Goal: Task Accomplishment & Management: Use online tool/utility

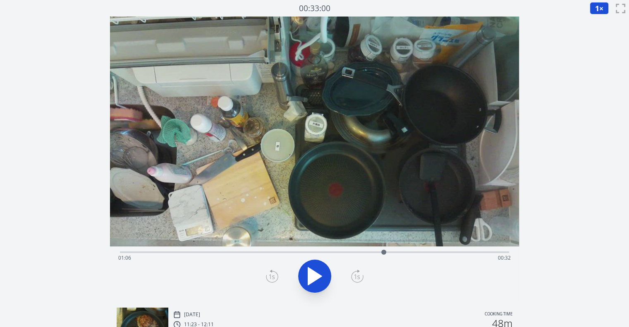
drag, startPoint x: 127, startPoint y: 251, endPoint x: 384, endPoint y: 253, distance: 256.4
click at [384, 253] on div at bounding box center [383, 252] width 5 height 5
click at [349, 266] on div at bounding box center [314, 276] width 399 height 40
click at [320, 272] on icon at bounding box center [319, 277] width 5 height 18
drag, startPoint x: 390, startPoint y: 251, endPoint x: 368, endPoint y: 256, distance: 22.1
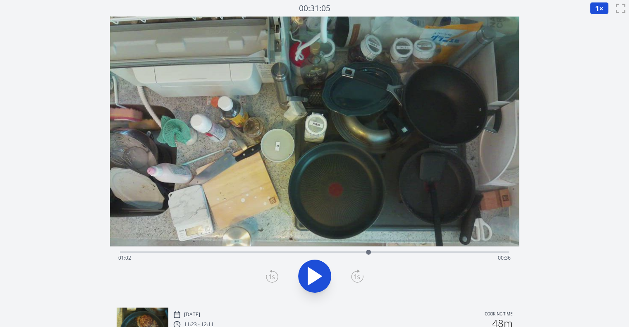
click at [368, 256] on div at bounding box center [368, 252] width 12 height 12
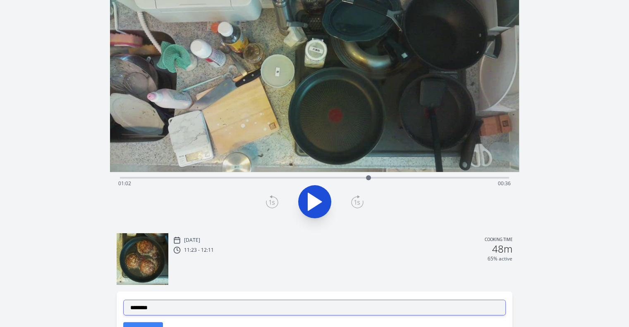
click at [302, 309] on select "**********" at bounding box center [314, 308] width 383 height 16
select select "**********"
click at [123, 300] on select "**********" at bounding box center [314, 308] width 383 height 16
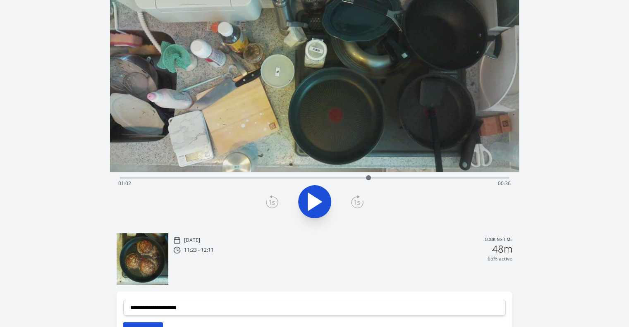
click at [158, 324] on button "切り抜く" at bounding box center [143, 330] width 40 height 17
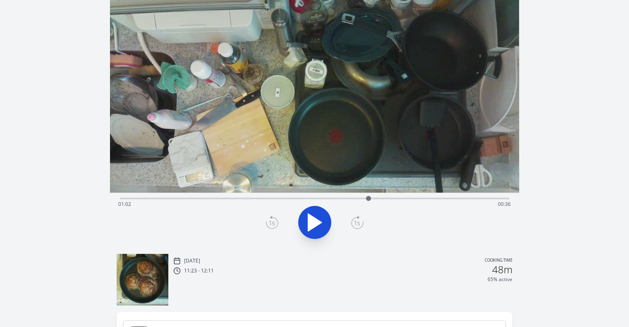
scroll to position [0, 0]
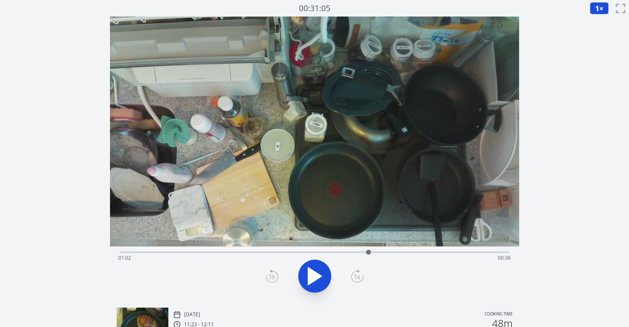
click at [368, 251] on div at bounding box center [368, 252] width 5 height 5
click at [313, 284] on icon at bounding box center [314, 276] width 23 height 23
drag, startPoint x: 375, startPoint y: 250, endPoint x: 390, endPoint y: 250, distance: 15.7
click at [390, 250] on div at bounding box center [390, 252] width 5 height 5
click at [273, 273] on icon at bounding box center [272, 276] width 12 height 13
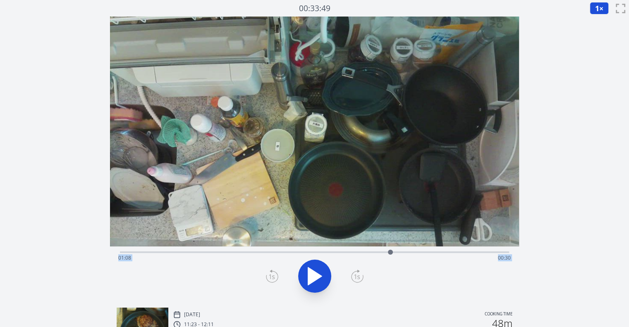
drag, startPoint x: 273, startPoint y: 273, endPoint x: 388, endPoint y: 252, distance: 117.6
click at [388, 252] on div "Time elapsed: 01:08 Time remaining: 00:30" at bounding box center [314, 273] width 409 height 55
drag, startPoint x: 390, startPoint y: 252, endPoint x: 385, endPoint y: 253, distance: 5.8
click at [385, 253] on div at bounding box center [384, 252] width 5 height 5
click at [359, 279] on icon at bounding box center [357, 277] width 6 height 5
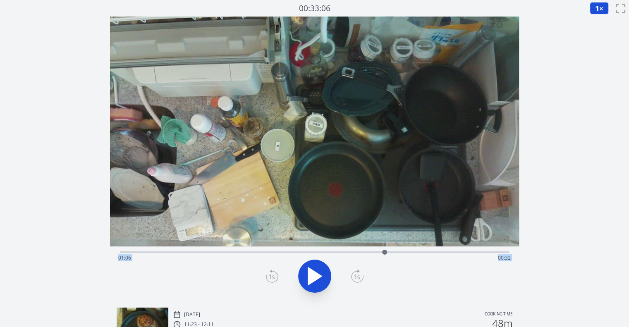
click at [359, 279] on icon at bounding box center [357, 277] width 6 height 5
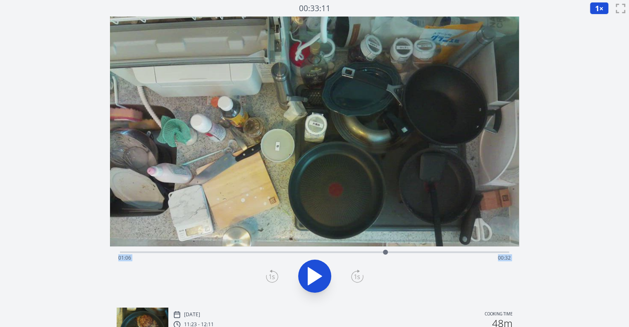
click at [359, 279] on icon at bounding box center [357, 277] width 6 height 5
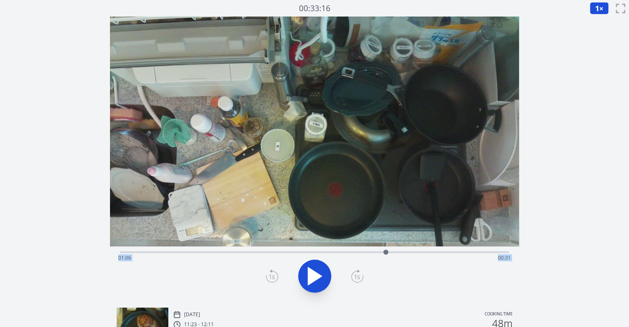
click at [359, 279] on icon at bounding box center [357, 277] width 6 height 5
click at [265, 275] on div at bounding box center [314, 276] width 399 height 40
click at [273, 274] on icon at bounding box center [272, 276] width 12 height 13
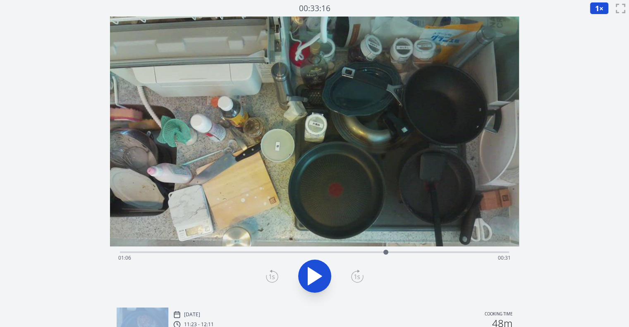
click at [273, 274] on icon at bounding box center [272, 276] width 12 height 13
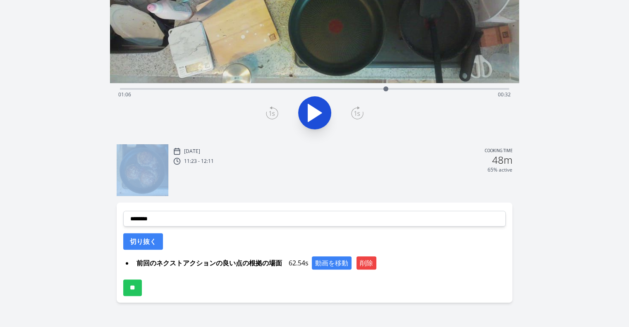
scroll to position [177, 0]
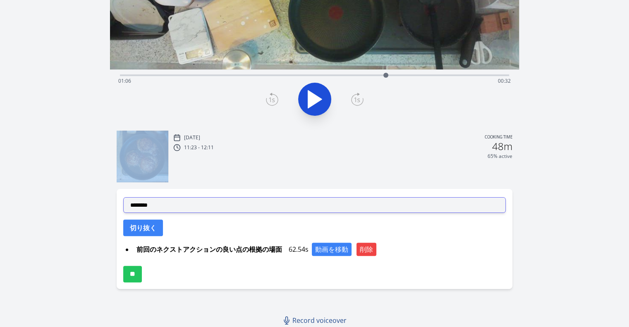
click at [319, 202] on select "**********" at bounding box center [314, 205] width 383 height 16
click at [123, 197] on select "**********" at bounding box center [314, 205] width 383 height 16
click at [264, 206] on select "**********" at bounding box center [314, 205] width 383 height 16
select select "**********"
click at [123, 197] on select "**********" at bounding box center [314, 205] width 383 height 16
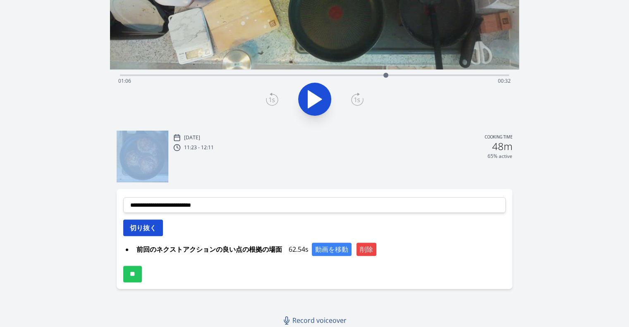
click at [154, 232] on button "切り抜く" at bounding box center [143, 228] width 40 height 17
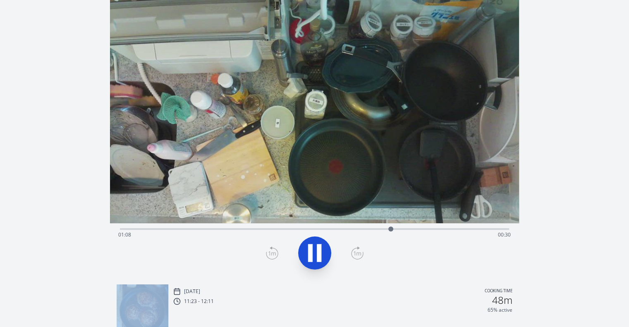
scroll to position [0, 0]
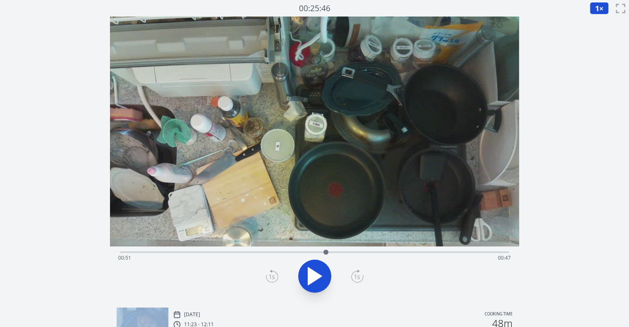
drag, startPoint x: 404, startPoint y: 251, endPoint x: 326, endPoint y: 273, distance: 80.5
click at [326, 273] on div "Time elapsed: 00:51 Time remaining: 00:47" at bounding box center [314, 273] width 409 height 55
click at [325, 280] on icon at bounding box center [314, 276] width 23 height 23
click at [268, 280] on icon at bounding box center [272, 276] width 12 height 13
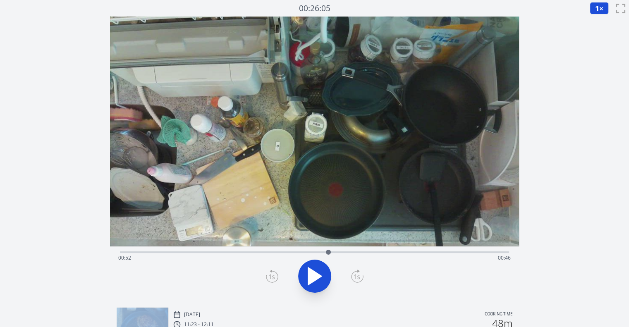
click at [268, 280] on icon at bounding box center [272, 276] width 12 height 13
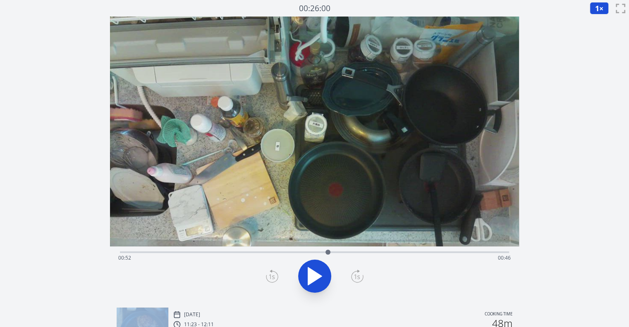
click at [268, 280] on icon at bounding box center [272, 276] width 12 height 13
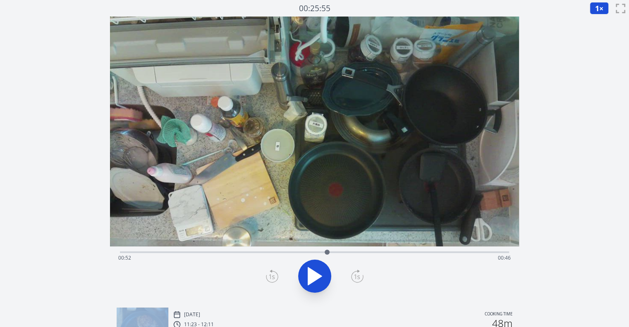
click at [268, 280] on icon at bounding box center [272, 276] width 12 height 13
click at [353, 272] on icon at bounding box center [357, 276] width 12 height 13
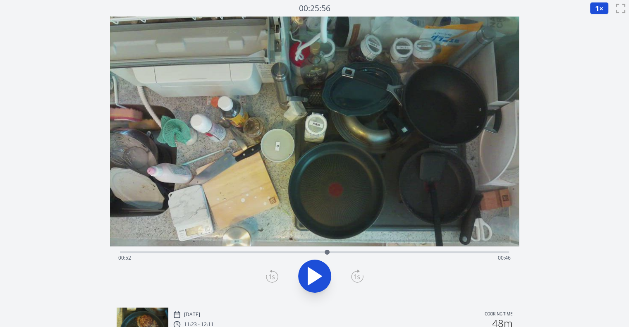
click at [353, 272] on icon at bounding box center [357, 276] width 12 height 13
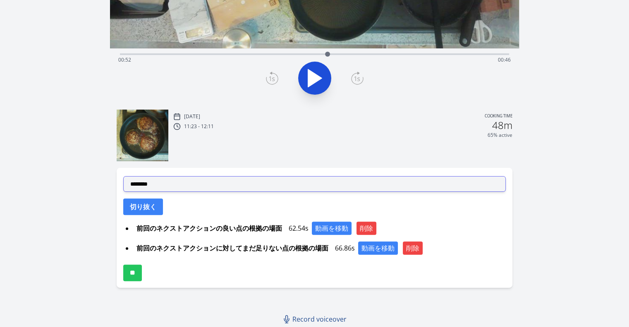
click at [342, 188] on select "**********" at bounding box center [314, 184] width 383 height 16
select select "**********"
click at [123, 176] on select "**********" at bounding box center [314, 184] width 383 height 16
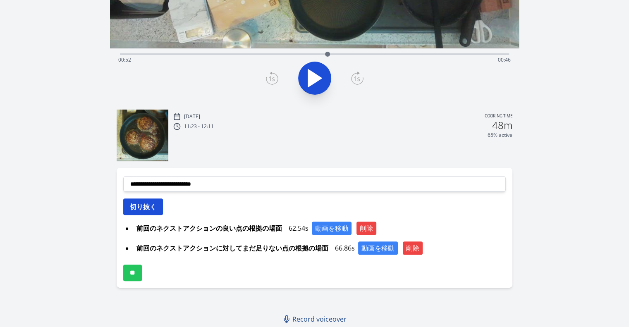
click at [145, 212] on button "切り抜く" at bounding box center [143, 207] width 40 height 17
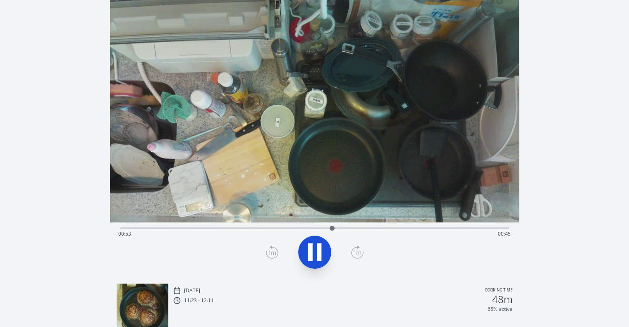
scroll to position [22, 0]
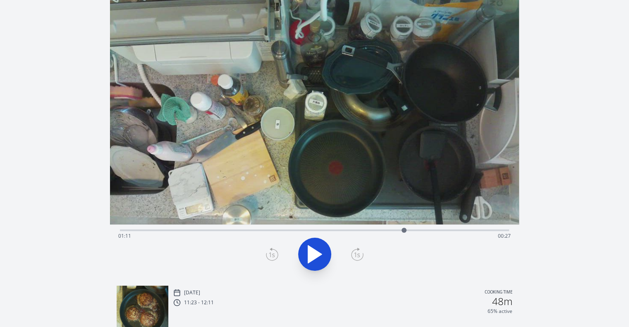
drag, startPoint x: 336, startPoint y: 228, endPoint x: 404, endPoint y: 236, distance: 68.7
click at [404, 236] on div at bounding box center [404, 230] width 12 height 12
click at [328, 260] on button at bounding box center [314, 254] width 33 height 33
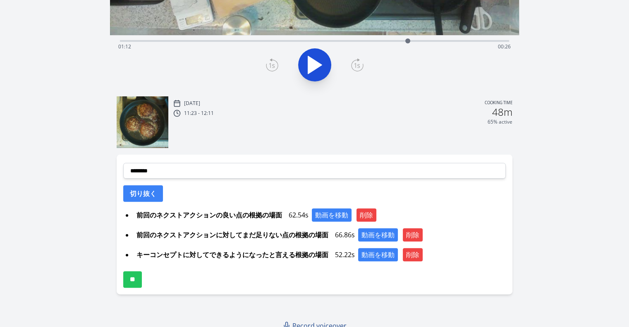
scroll to position [218, 0]
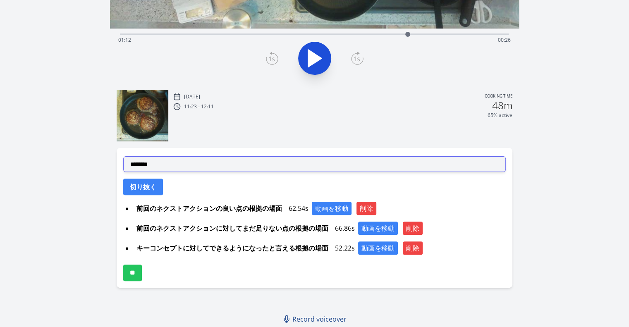
click at [211, 168] on select "**********" at bounding box center [314, 164] width 383 height 16
select select "**********"
click at [123, 156] on select "**********" at bounding box center [314, 164] width 383 height 16
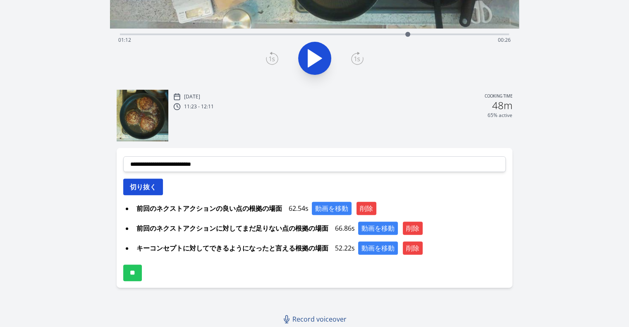
click at [155, 187] on button "切り抜く" at bounding box center [143, 187] width 40 height 17
select select
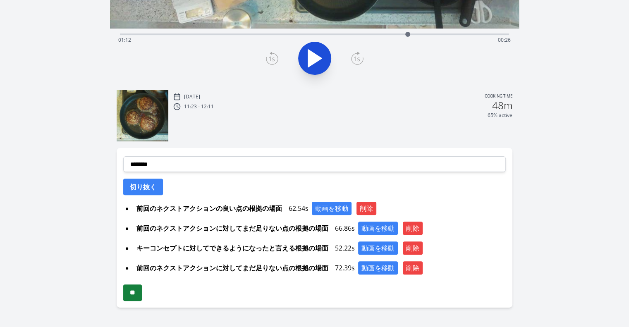
click at [140, 288] on input "**" at bounding box center [132, 293] width 19 height 17
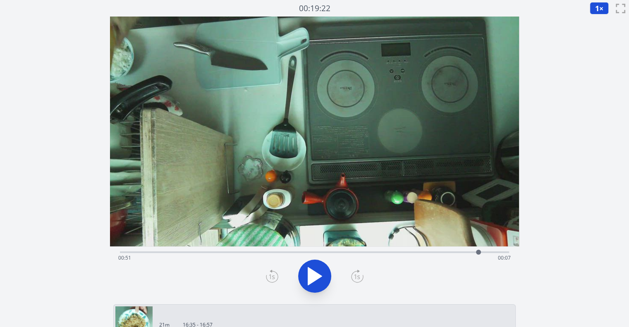
drag, startPoint x: 132, startPoint y: 251, endPoint x: 480, endPoint y: 263, distance: 348.0
click at [480, 253] on div "Time elapsed: 00:51 Time remaining: 00:07" at bounding box center [314, 252] width 389 height 2
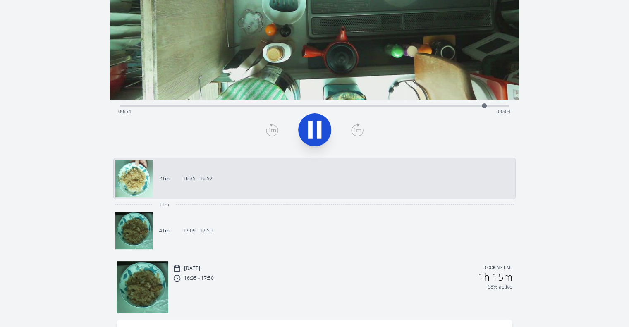
scroll to position [153, 0]
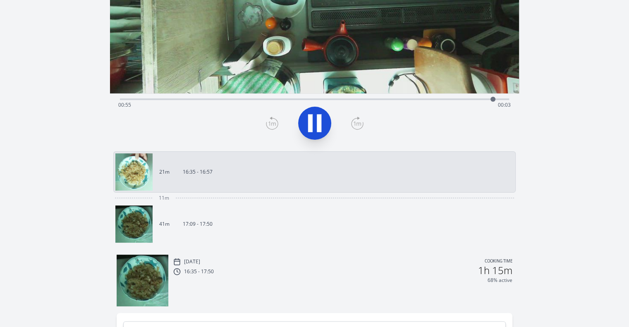
click at [326, 219] on link "41m 17:09 - 17:50" at bounding box center [311, 224] width 392 height 37
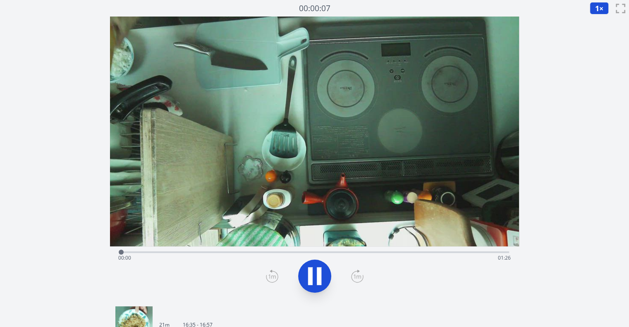
click at [313, 271] on icon at bounding box center [314, 276] width 23 height 23
click at [313, 271] on icon at bounding box center [315, 276] width 14 height 17
click at [313, 271] on icon at bounding box center [314, 276] width 23 height 23
click at [275, 277] on icon at bounding box center [272, 276] width 12 height 13
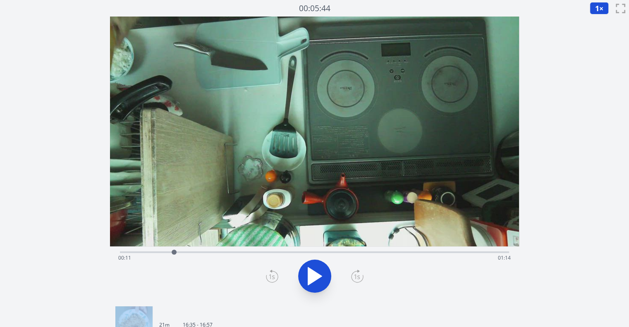
click at [275, 277] on icon at bounding box center [272, 276] width 12 height 13
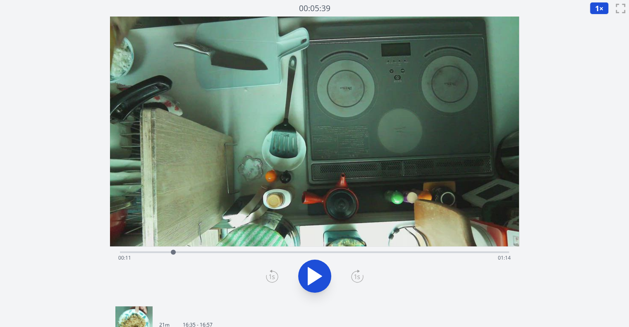
click at [358, 280] on icon at bounding box center [357, 276] width 12 height 13
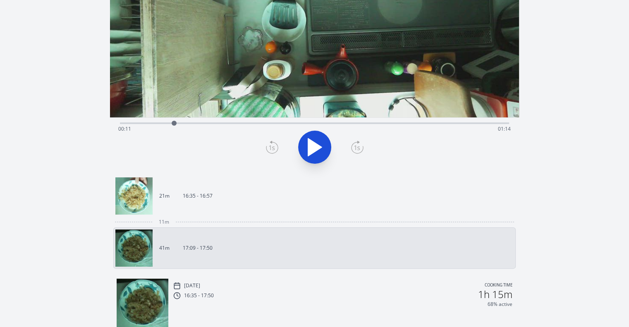
scroll to position [258, 0]
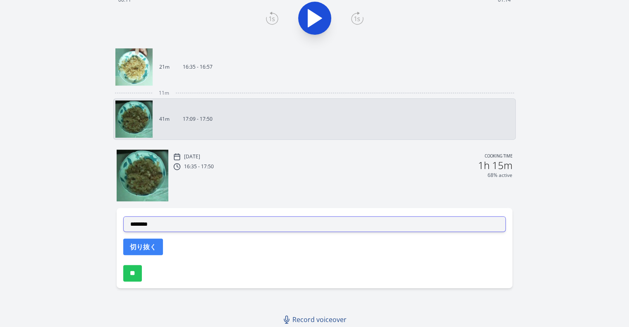
click at [244, 220] on select "**********" at bounding box center [314, 224] width 383 height 16
select select "**********"
click at [123, 216] on select "**********" at bounding box center [314, 224] width 383 height 16
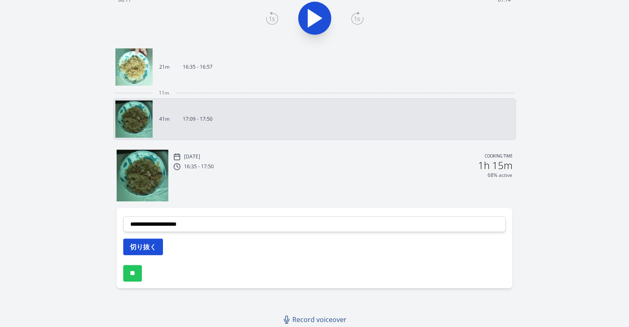
click at [154, 241] on button "切り抜く" at bounding box center [143, 247] width 40 height 17
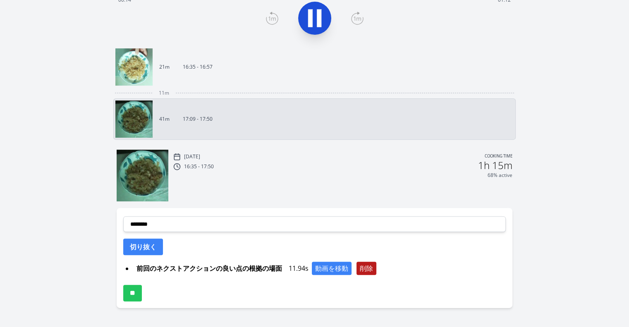
click at [374, 269] on button "削除" at bounding box center [366, 268] width 20 height 13
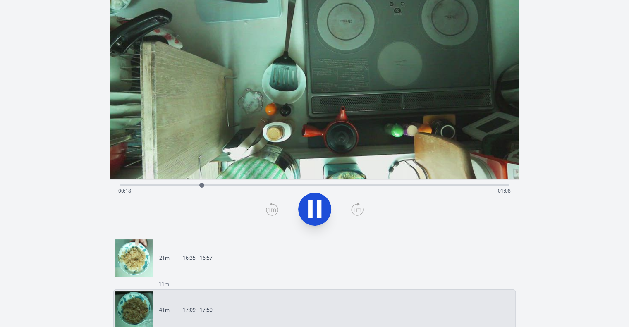
scroll to position [67, 0]
click at [247, 263] on link "21m 16:35 - 16:57" at bounding box center [311, 257] width 392 height 37
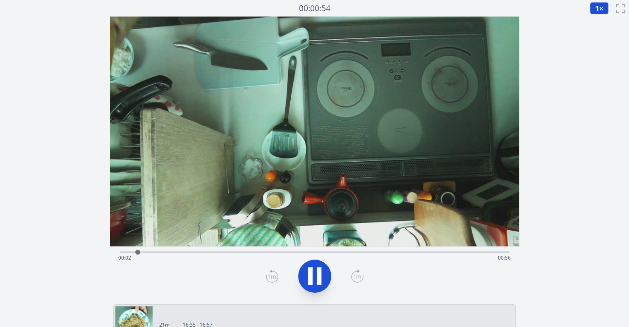
click at [395, 249] on div "Time elapsed: 00:02 Time remaining: 00:56" at bounding box center [314, 251] width 389 height 10
drag, startPoint x: 399, startPoint y: 253, endPoint x: 367, endPoint y: 251, distance: 31.5
click at [367, 251] on div at bounding box center [367, 252] width 12 height 12
drag, startPoint x: 367, startPoint y: 251, endPoint x: 328, endPoint y: 274, distance: 45.2
click at [328, 274] on div "Time elapsed: 00:36 Time remaining: 00:21" at bounding box center [314, 273] width 409 height 55
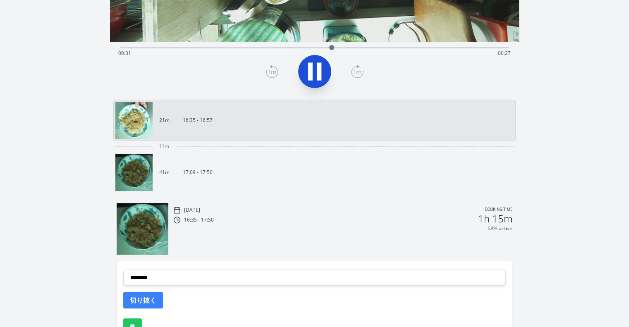
scroll to position [237, 0]
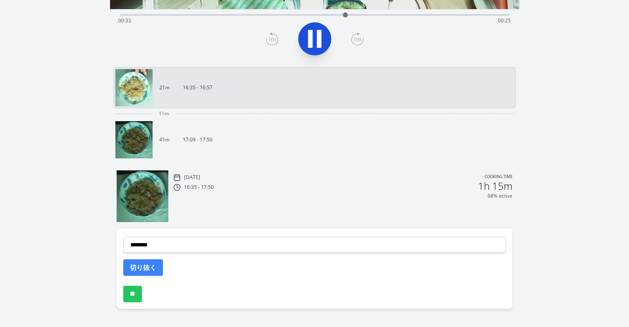
click at [305, 143] on link "41m 17:09 - 17:50" at bounding box center [311, 139] width 392 height 37
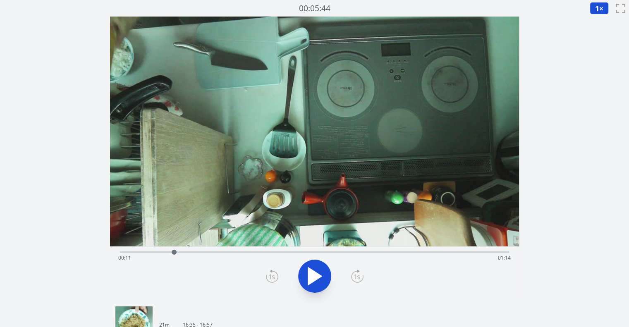
drag, startPoint x: 144, startPoint y: 252, endPoint x: 175, endPoint y: 248, distance: 30.9
click at [175, 248] on div at bounding box center [174, 252] width 12 height 12
click at [303, 271] on icon at bounding box center [314, 276] width 23 height 23
drag, startPoint x: 182, startPoint y: 251, endPoint x: 175, endPoint y: 251, distance: 6.2
click at [175, 251] on div at bounding box center [174, 252] width 5 height 5
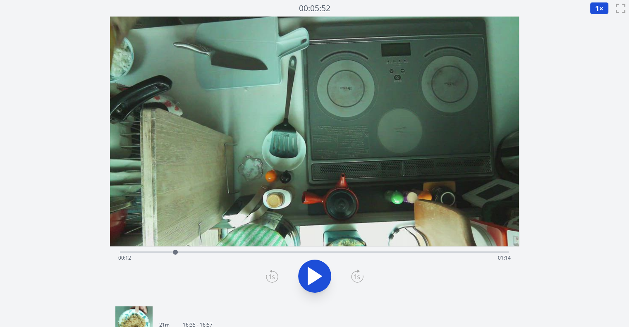
click at [270, 273] on icon at bounding box center [272, 276] width 12 height 13
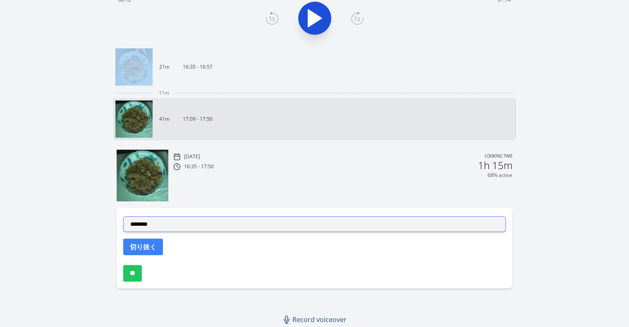
click at [209, 222] on select "**********" at bounding box center [314, 224] width 383 height 16
select select "**********"
click at [123, 216] on select "**********" at bounding box center [314, 224] width 383 height 16
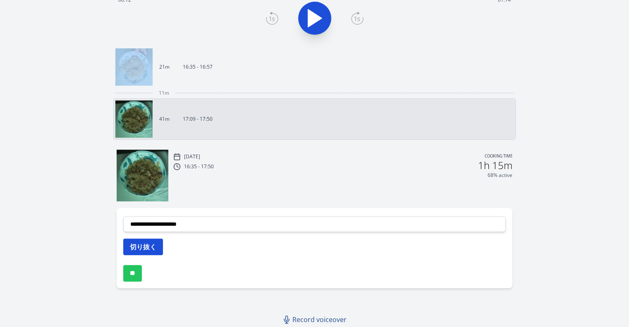
click at [156, 250] on button "切り抜く" at bounding box center [143, 247] width 40 height 17
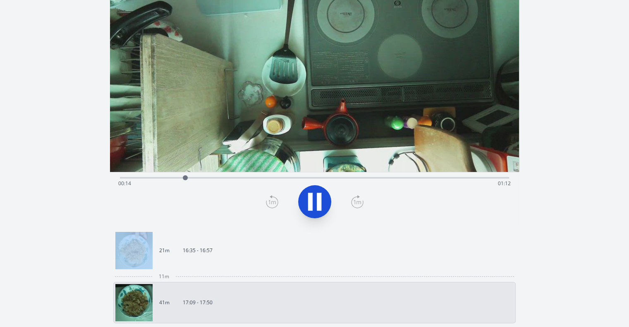
scroll to position [0, 0]
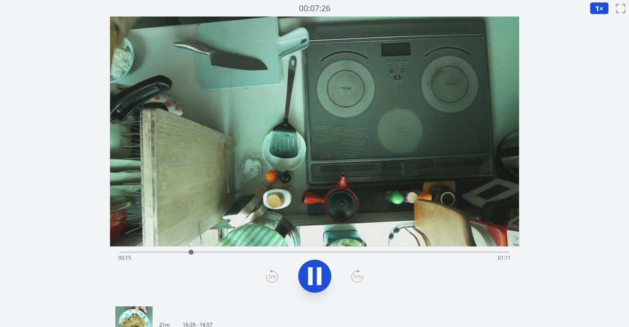
click at [259, 315] on link "21m 16:35 - 16:57" at bounding box center [311, 324] width 392 height 37
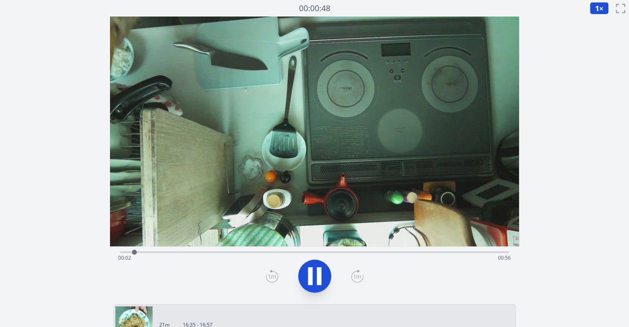
click at [229, 254] on div "Time elapsed: 00:02 Time remaining: 00:56" at bounding box center [314, 257] width 392 height 13
drag, startPoint x: 265, startPoint y: 252, endPoint x: 337, endPoint y: 287, distance: 80.3
click at [337, 287] on div "Time elapsed: 00:32 Time remaining: 00:26" at bounding box center [314, 273] width 409 height 55
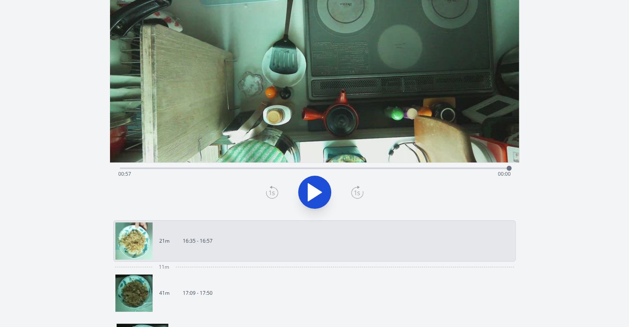
scroll to position [84, 0]
click at [287, 282] on link "41m 17:09 - 17:50" at bounding box center [311, 292] width 392 height 37
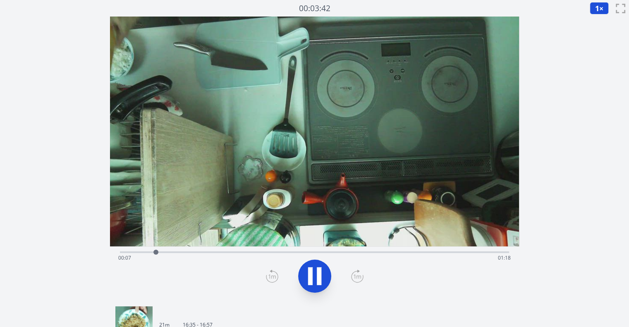
click at [318, 282] on icon at bounding box center [319, 277] width 5 height 18
click at [342, 250] on div "Time elapsed: 00:12 Time remaining: 01:14" at bounding box center [314, 251] width 389 height 10
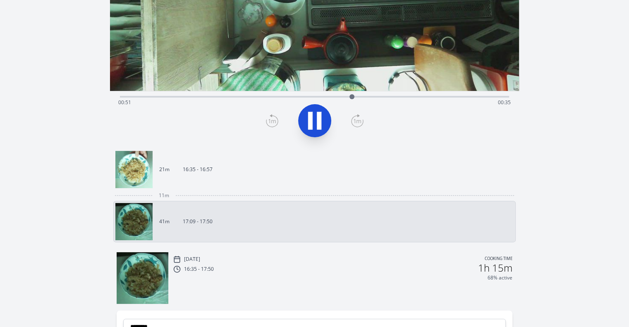
scroll to position [160, 0]
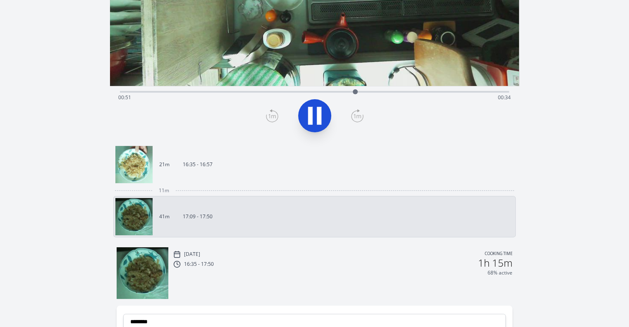
click at [316, 174] on link "21m 16:35 - 16:57" at bounding box center [311, 164] width 392 height 37
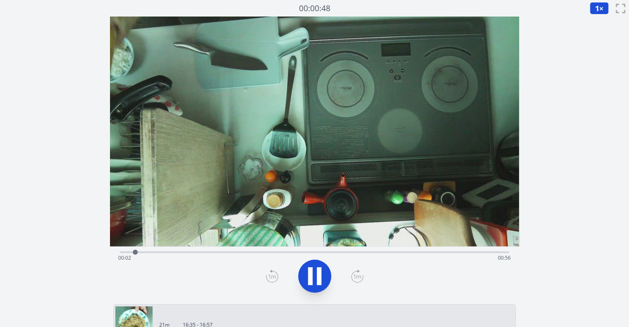
click at [343, 248] on div "Time elapsed: 00:02 Time remaining: 00:56" at bounding box center [314, 251] width 389 height 10
drag, startPoint x: 352, startPoint y: 251, endPoint x: 526, endPoint y: 266, distance: 174.7
click at [526, 266] on div "Discard Recording? You will not be able to recover this once discarded. Cancel …" at bounding box center [314, 303] width 629 height 606
click at [307, 255] on div "Time elapsed: 00:05 Time remaining: 00:52" at bounding box center [314, 257] width 392 height 13
click at [362, 250] on div "Time elapsed: 00:29 Time remaining: 00:29" at bounding box center [314, 251] width 389 height 10
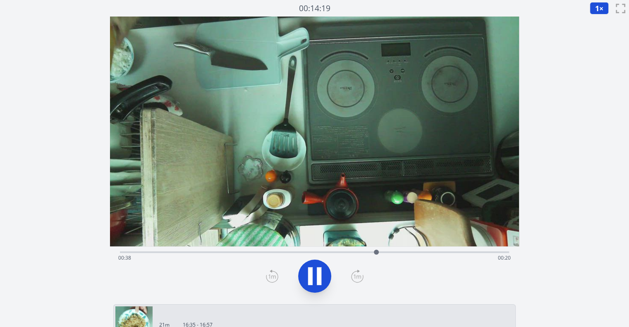
click at [429, 241] on video at bounding box center [314, 132] width 409 height 230
drag, startPoint x: 385, startPoint y: 250, endPoint x: 492, endPoint y: 249, distance: 106.7
click at [492, 249] on div at bounding box center [495, 252] width 12 height 12
click at [317, 276] on icon at bounding box center [319, 277] width 5 height 18
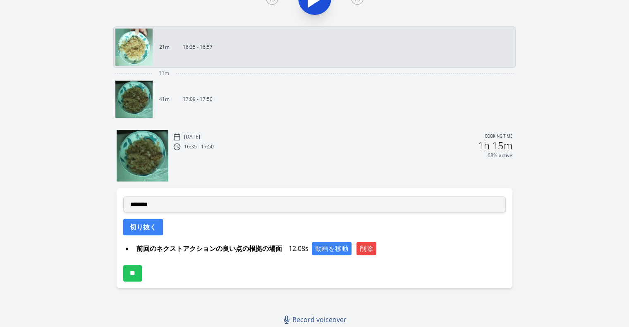
scroll to position [277, 0]
click at [252, 204] on select "**********" at bounding box center [314, 205] width 383 height 16
select select "**********"
click at [123, 197] on select "**********" at bounding box center [314, 205] width 383 height 16
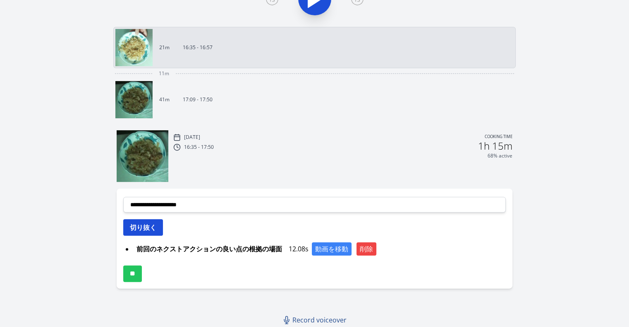
click at [154, 220] on button "切り抜く" at bounding box center [143, 227] width 40 height 17
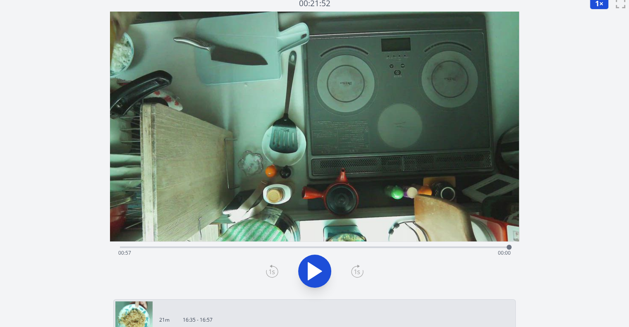
scroll to position [0, 0]
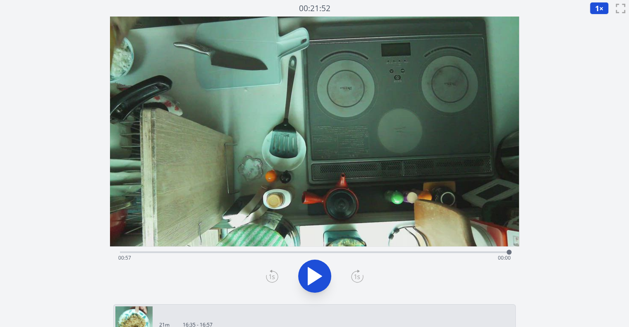
click at [246, 252] on div "Time elapsed: 00:57 Time remaining: 00:00" at bounding box center [314, 257] width 392 height 13
click at [263, 249] on div "Time elapsed: 00:18 Time remaining: 00:39" at bounding box center [314, 251] width 389 height 10
click at [294, 249] on div "Time elapsed: 00:21 Time remaining: 00:37" at bounding box center [314, 251] width 389 height 10
click at [305, 251] on div "Time elapsed: 00:25 Time remaining: 00:32" at bounding box center [314, 257] width 392 height 13
click at [316, 251] on div "Time elapsed: 00:27 Time remaining: 00:31" at bounding box center [314, 257] width 392 height 13
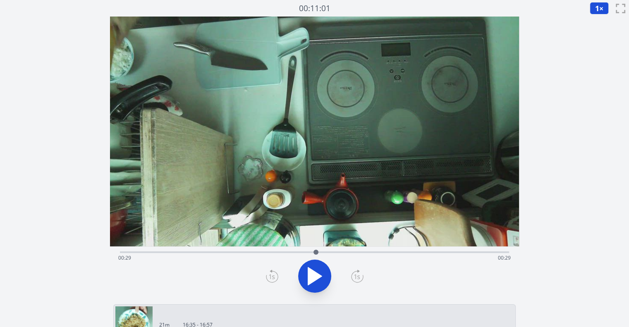
click at [332, 252] on div "Time elapsed: 00:29 Time remaining: 00:29" at bounding box center [314, 257] width 392 height 13
click at [347, 252] on div "Time elapsed: 00:31 Time remaining: 00:27" at bounding box center [314, 257] width 392 height 13
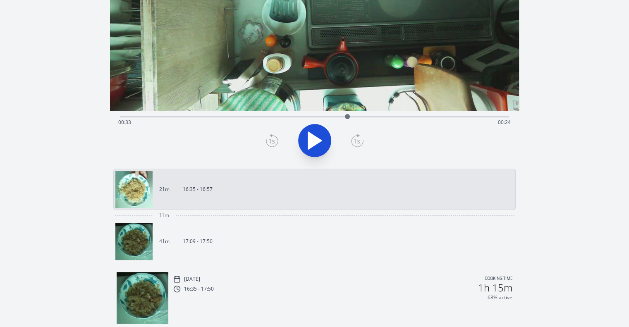
scroll to position [137, 0]
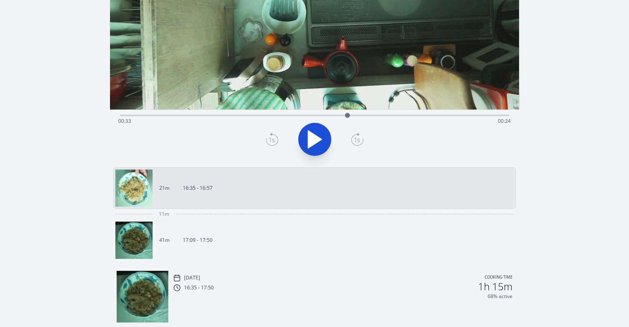
click at [184, 246] on link "41m 17:09 - 17:50" at bounding box center [311, 240] width 392 height 37
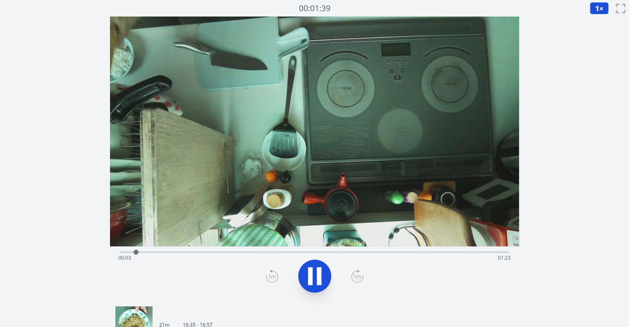
click at [298, 252] on div "Time elapsed: 00:03 Time remaining: 01:23" at bounding box center [314, 257] width 392 height 13
click at [151, 255] on div "Time elapsed: 00:41 Time remaining: 00:45" at bounding box center [314, 257] width 392 height 13
click at [137, 253] on div "Time elapsed: 00:08 Time remaining: 01:18" at bounding box center [314, 257] width 392 height 13
click at [129, 251] on div "Time elapsed: 00:05 Time remaining: 01:21" at bounding box center [314, 257] width 392 height 13
click at [142, 251] on div "Time elapsed: 00:07 Time remaining: 01:18" at bounding box center [314, 257] width 392 height 13
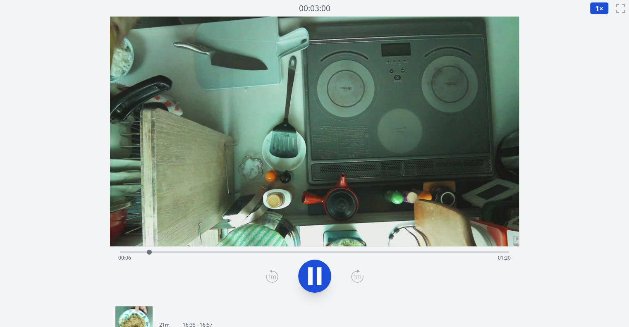
click at [312, 280] on icon at bounding box center [310, 277] width 5 height 18
click at [273, 273] on icon at bounding box center [272, 276] width 12 height 13
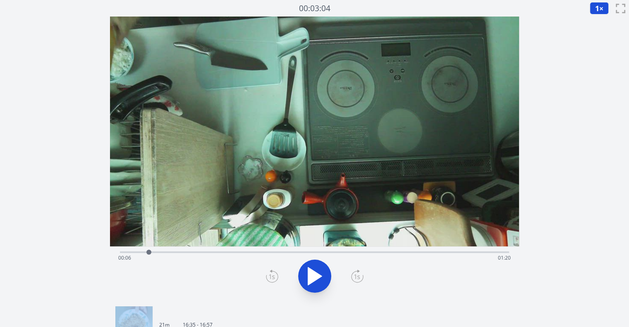
click at [273, 273] on icon at bounding box center [272, 276] width 12 height 13
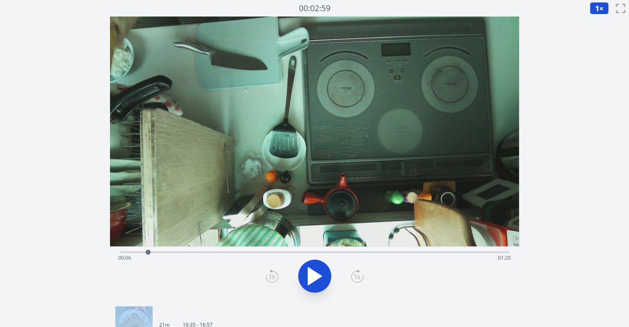
click at [273, 273] on icon at bounding box center [272, 276] width 12 height 13
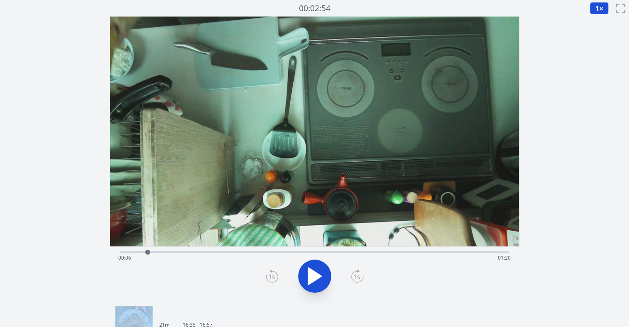
click at [273, 273] on icon at bounding box center [272, 276] width 12 height 13
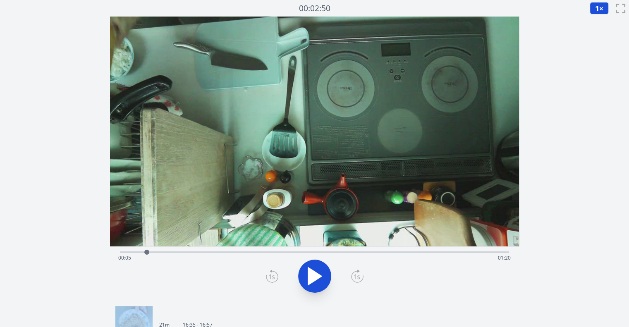
click at [273, 273] on icon at bounding box center [272, 276] width 12 height 13
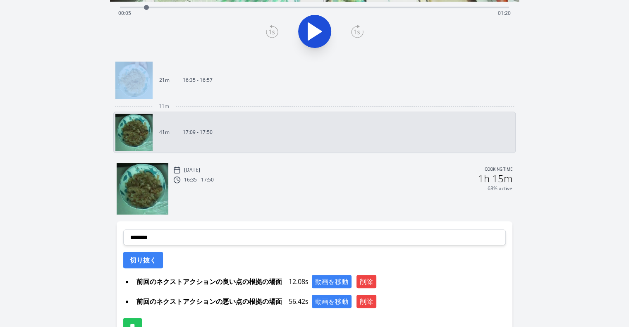
scroll to position [275, 0]
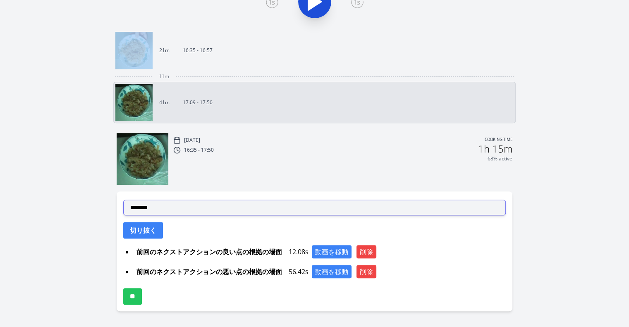
click at [218, 201] on select "**********" at bounding box center [314, 208] width 383 height 16
select select "**********"
click at [123, 200] on select "**********" at bounding box center [314, 208] width 383 height 16
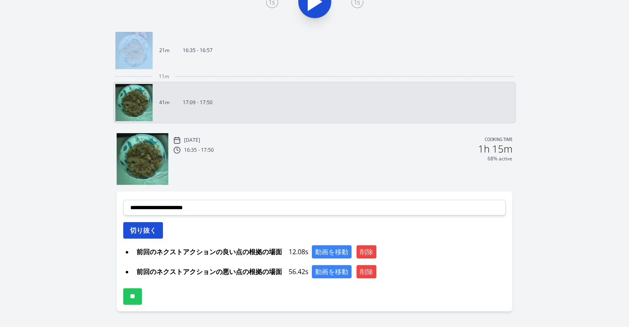
click at [152, 224] on button "切り抜く" at bounding box center [143, 230] width 40 height 17
select select
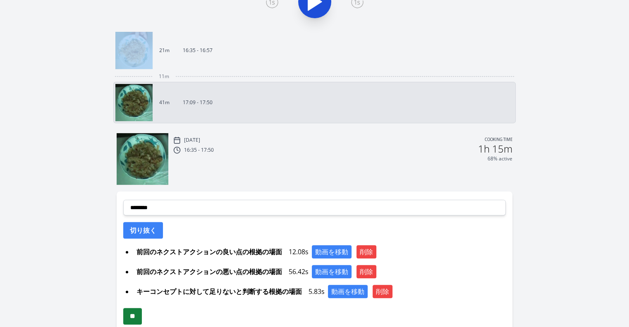
click at [139, 318] on input "**" at bounding box center [132, 316] width 19 height 17
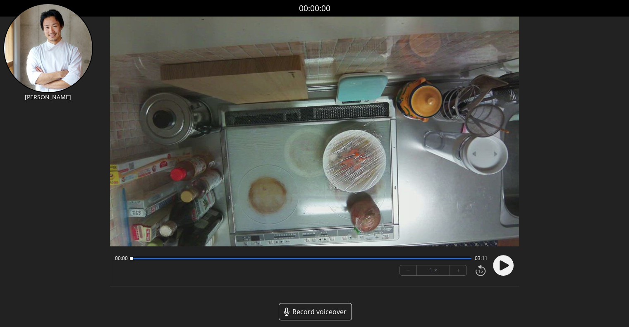
click at [515, 262] on div "00:00 03:11 − 1 × +" at bounding box center [314, 266] width 409 height 30
click at [505, 265] on icon at bounding box center [504, 266] width 9 height 10
